Goal: Task Accomplishment & Management: Complete application form

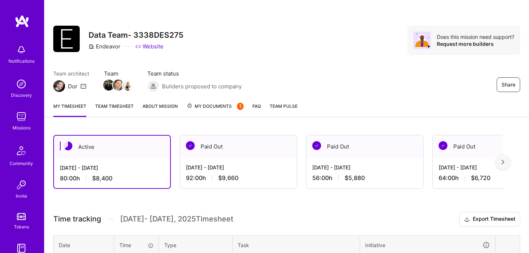
scroll to position [101, 0]
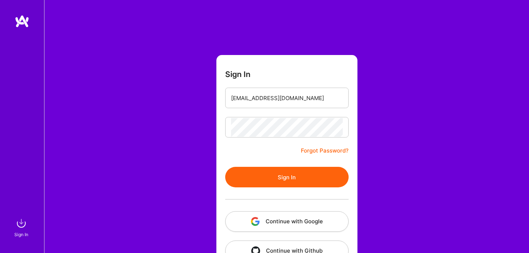
click at [260, 173] on button "Sign In" at bounding box center [286, 177] width 123 height 21
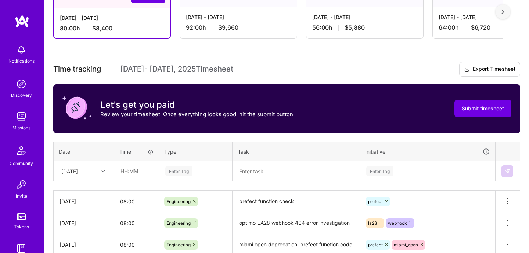
scroll to position [153, 0]
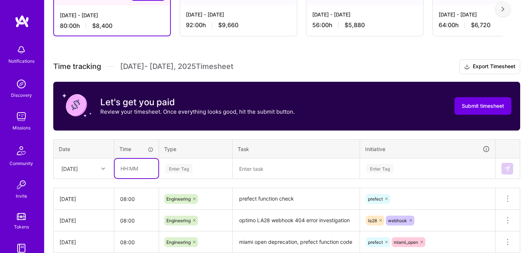
click at [146, 174] on input "text" at bounding box center [137, 168] width 44 height 19
type input "08:00"
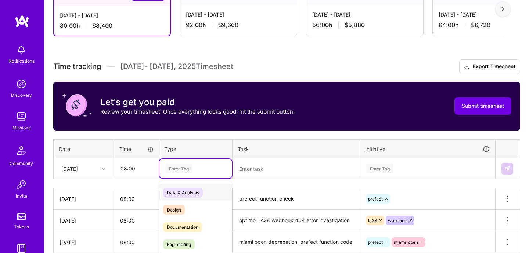
click at [177, 177] on div "option Data & Analysis focused, 0 of 2. 17 results available. Use Up and Down t…" at bounding box center [195, 168] width 72 height 19
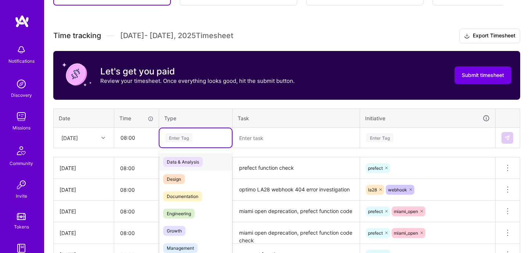
scroll to position [194, 0]
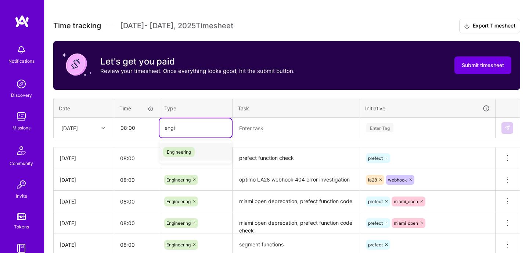
type input "engin"
click at [203, 156] on div "Engineering" at bounding box center [195, 152] width 72 height 17
click at [247, 137] on textarea at bounding box center [296, 128] width 126 height 19
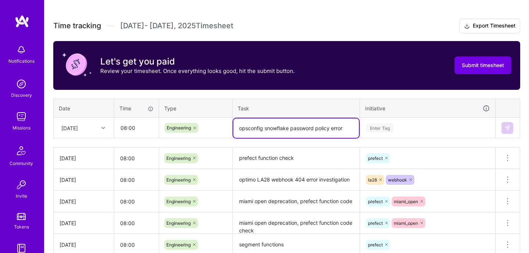
type textarea "opsconfig snowflake password policy error"
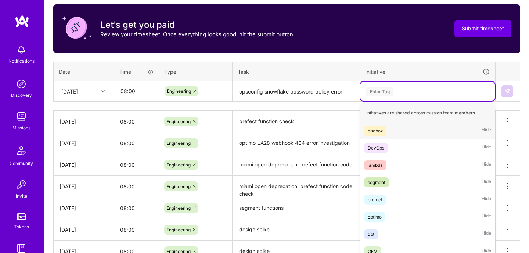
scroll to position [234, 0]
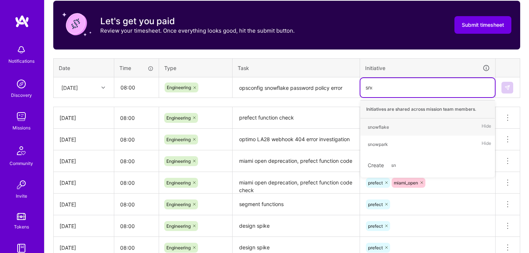
type input "snow"
click at [396, 129] on div "snowflake Hide" at bounding box center [427, 127] width 134 height 17
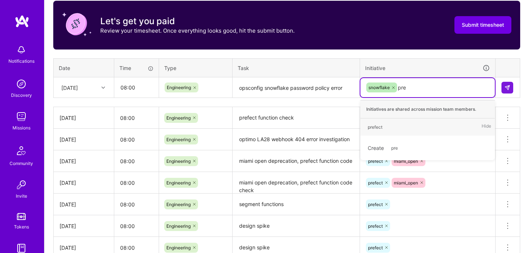
type input "pref"
click at [395, 128] on div "prefect Hide" at bounding box center [427, 127] width 134 height 17
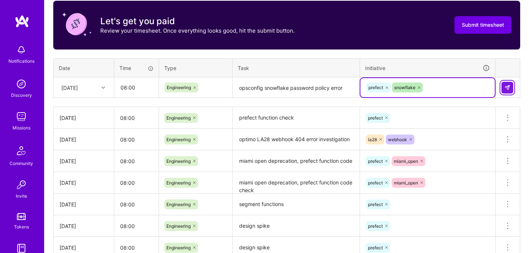
click at [512, 91] on button at bounding box center [507, 88] width 12 height 12
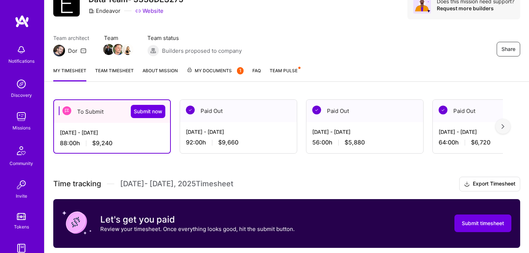
scroll to position [34, 0]
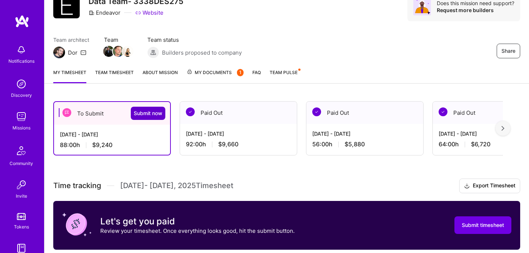
click at [155, 115] on span "Submit now" at bounding box center [148, 113] width 29 height 7
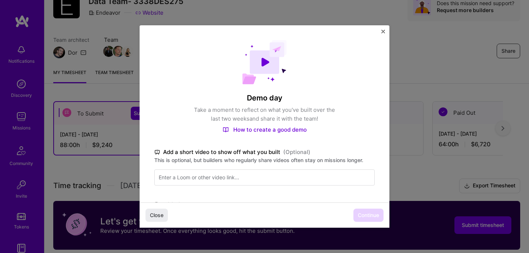
click at [323, 202] on label "Initiatives" at bounding box center [264, 204] width 220 height 9
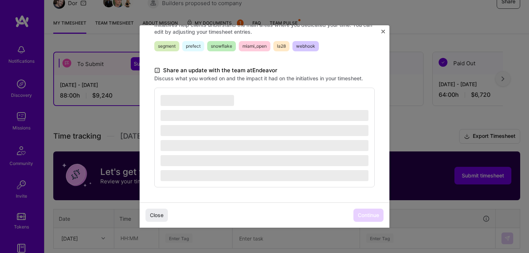
scroll to position [85, 0]
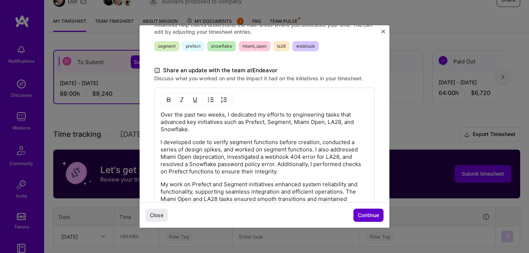
click at [364, 218] on span "Continue" at bounding box center [368, 215] width 21 height 7
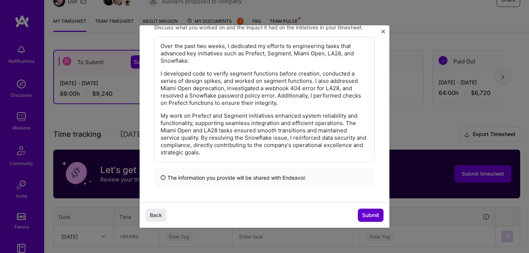
scroll to position [115, 0]
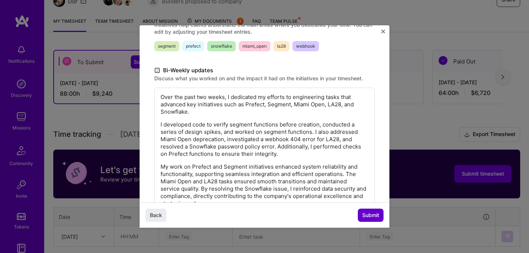
click at [364, 218] on span "Submit" at bounding box center [370, 215] width 17 height 7
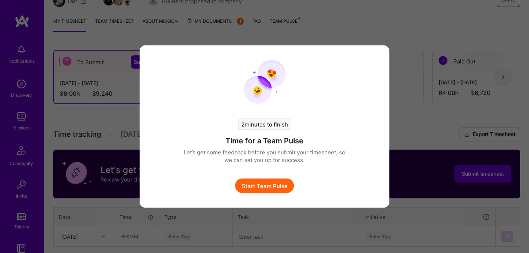
click at [287, 191] on button "Start Team Pulse" at bounding box center [264, 186] width 59 height 15
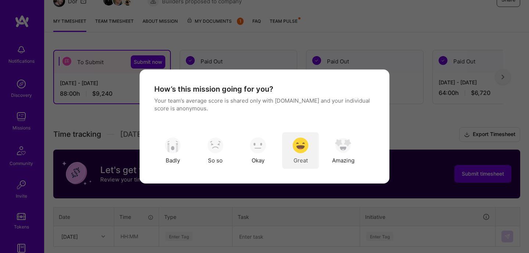
click at [304, 164] on span "Great" at bounding box center [300, 160] width 14 height 8
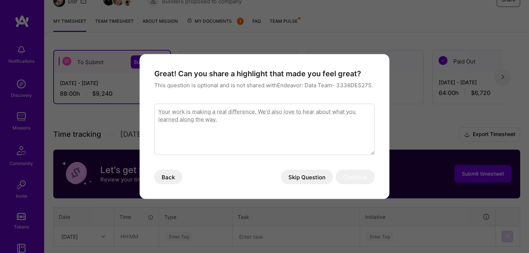
click at [312, 178] on button "Skip Question" at bounding box center [307, 177] width 52 height 15
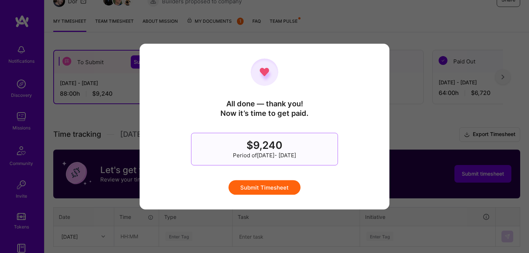
click at [294, 182] on button "Submit Timesheet" at bounding box center [264, 187] width 72 height 15
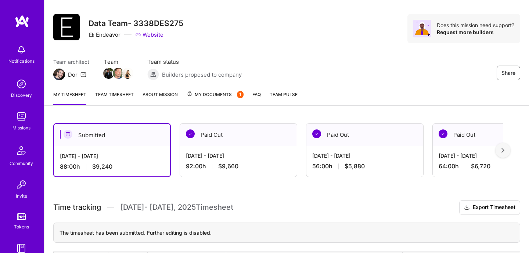
scroll to position [10, 0]
